Goal: Entertainment & Leisure: Consume media (video, audio)

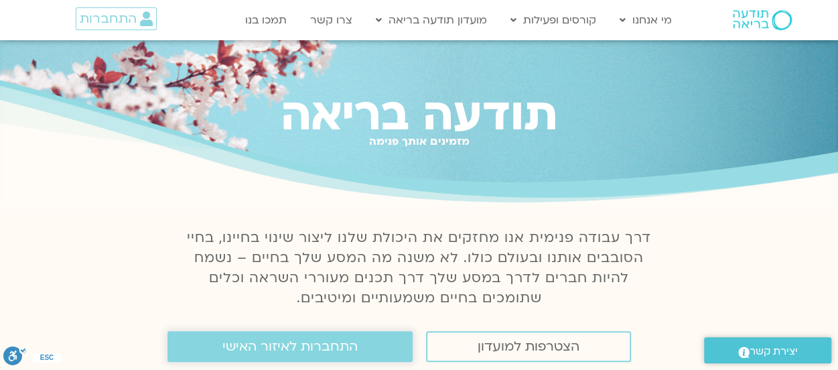
click at [302, 346] on span "התחברות לאיזור האישי" at bounding box center [289, 346] width 135 height 15
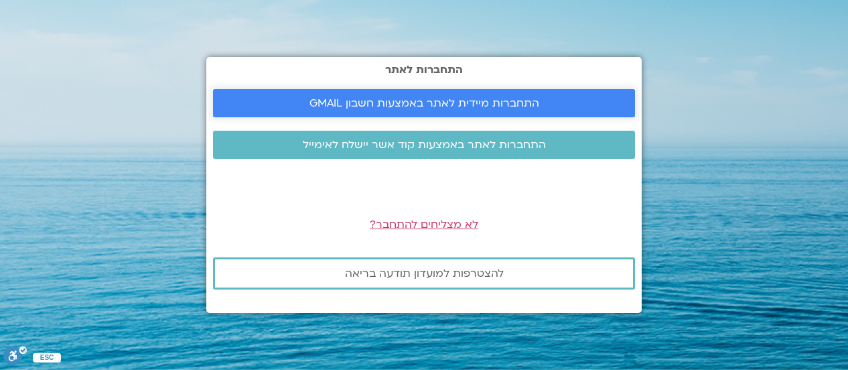
click at [485, 99] on span "התחברות מיידית לאתר באמצעות חשבון GMAIL" at bounding box center [425, 103] width 230 height 12
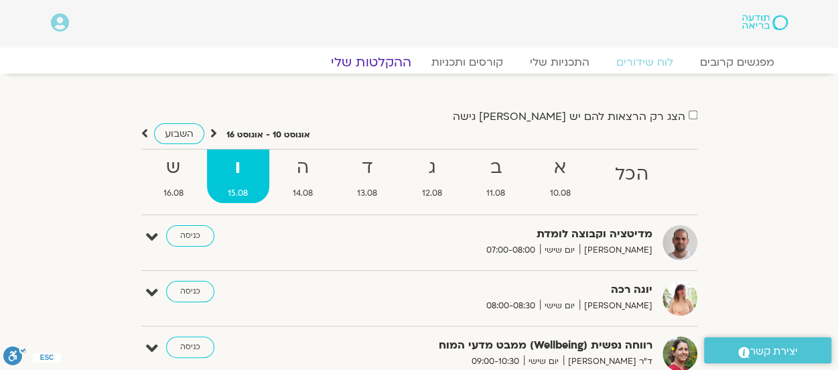
click at [381, 68] on link "ההקלטות שלי" at bounding box center [371, 62] width 113 height 16
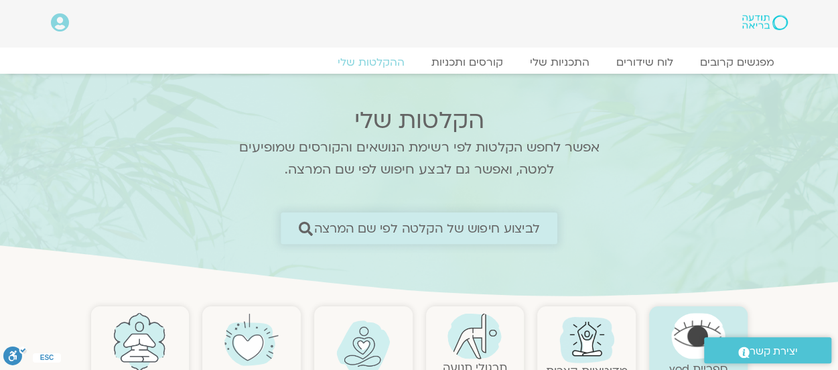
click at [507, 221] on span "לביצוע חיפוש של הקלטה לפי שם המרצה" at bounding box center [427, 228] width 226 height 14
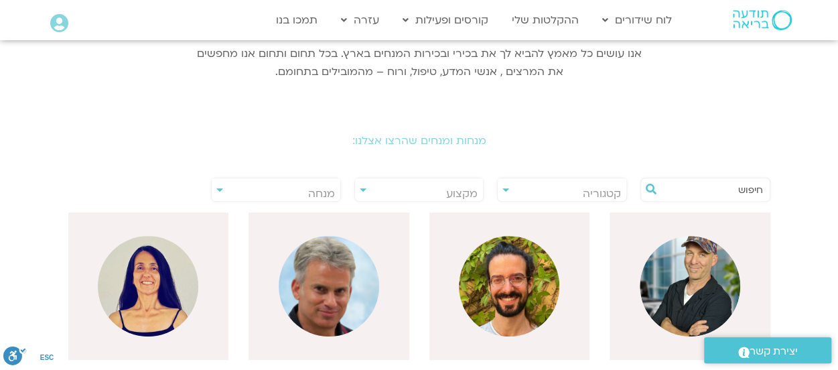
scroll to position [201, 0]
click at [735, 185] on input "text" at bounding box center [712, 189] width 102 height 23
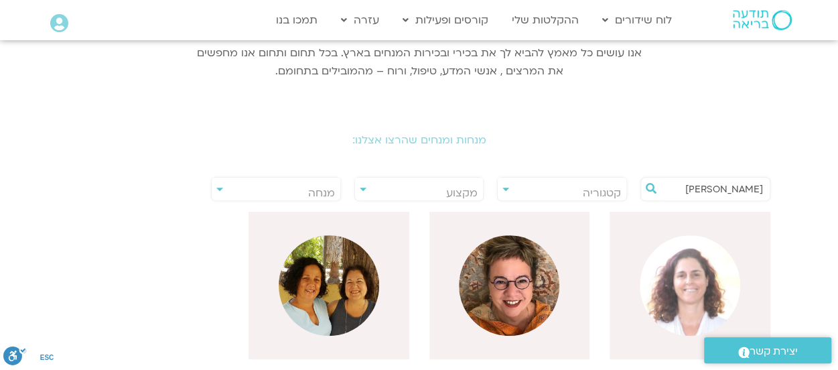
type input "אורנה"
click at [676, 291] on img at bounding box center [690, 285] width 101 height 101
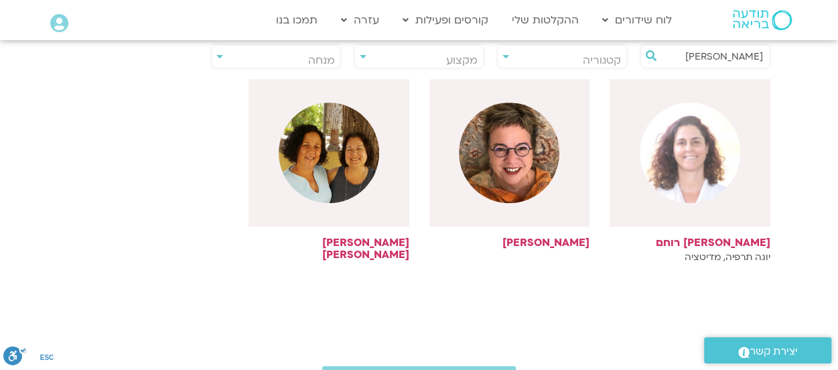
scroll to position [335, 0]
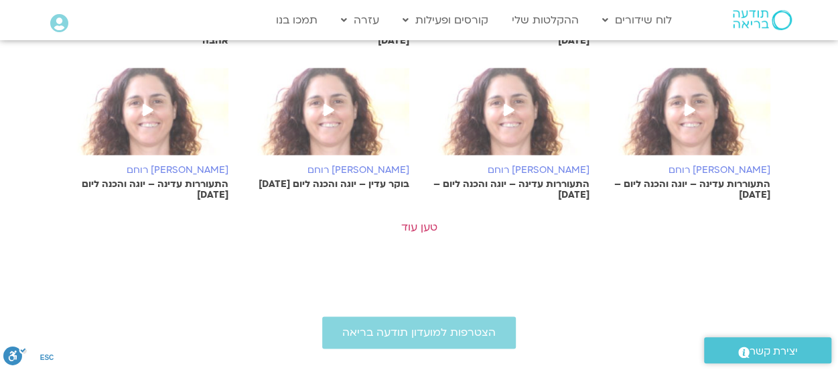
scroll to position [871, 0]
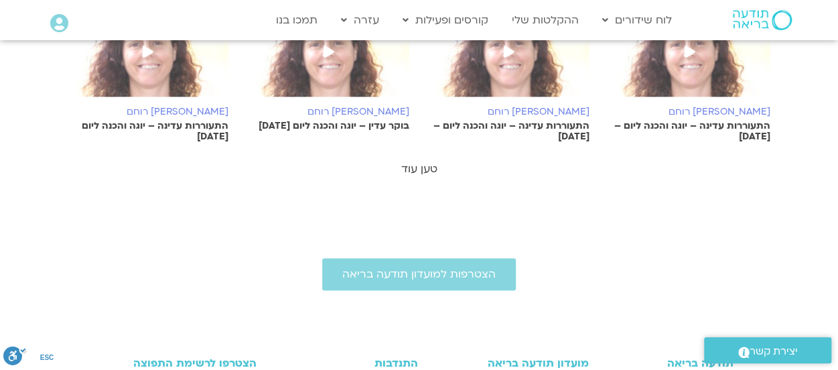
click at [420, 163] on link "טען עוד" at bounding box center [419, 169] width 36 height 15
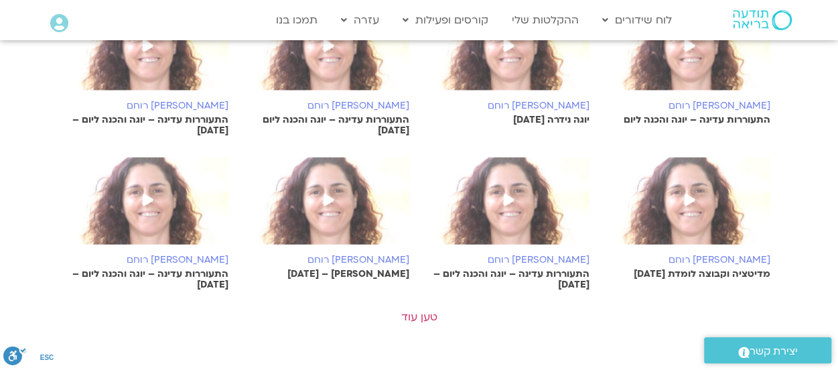
scroll to position [1340, 0]
click at [425, 316] on link "טען עוד" at bounding box center [419, 316] width 36 height 15
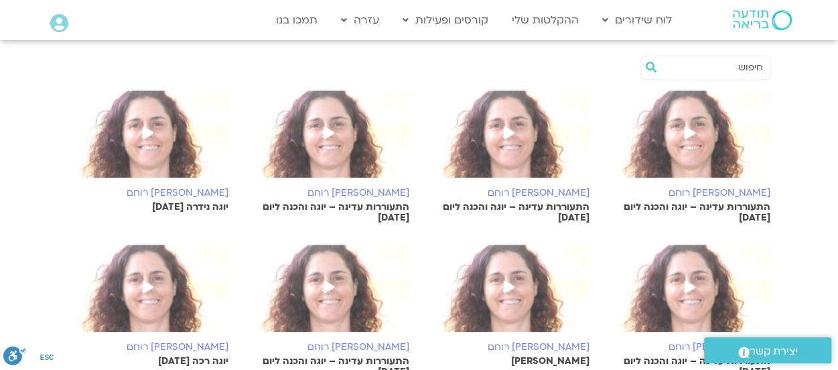
scroll to position [402, 0]
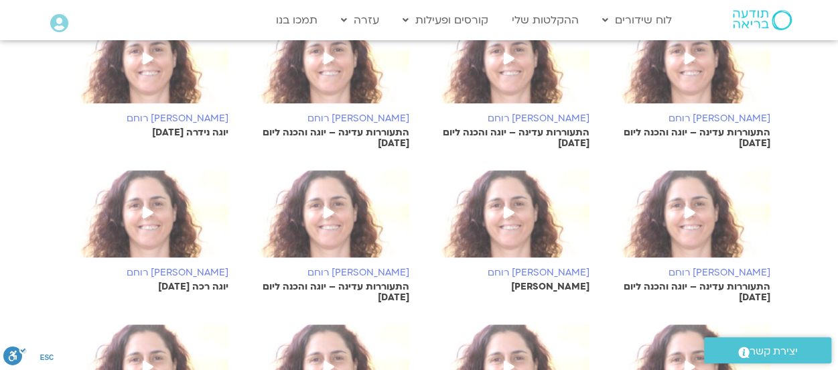
click at [562, 129] on p "התעוררות עדינה – יוגה והכנה ליום 30.7.25" at bounding box center [510, 137] width 161 height 21
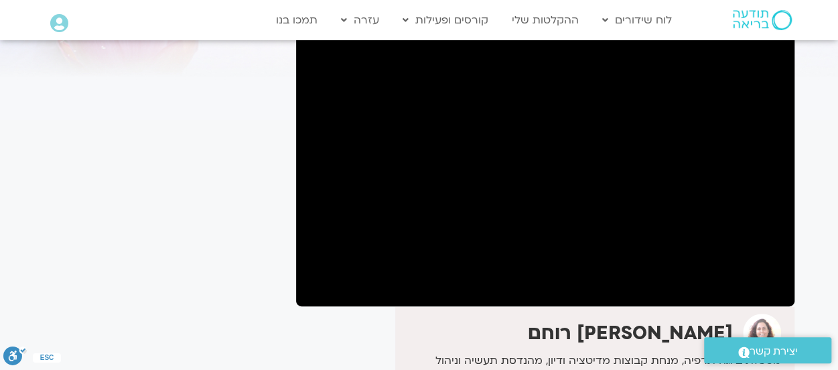
scroll to position [134, 0]
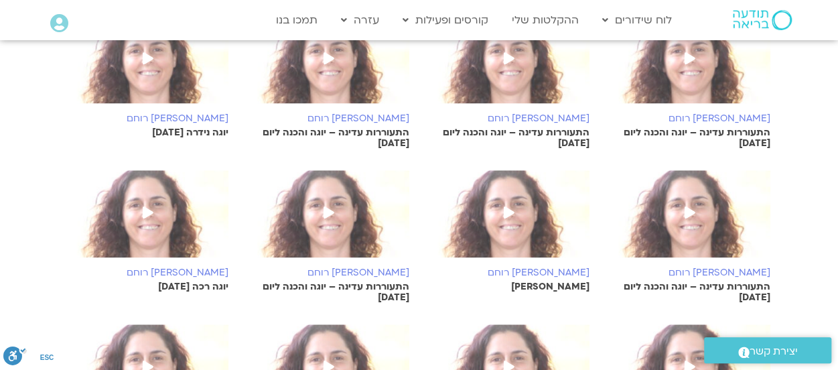
click at [708, 217] on img at bounding box center [690, 220] width 161 height 101
